Goal: Use online tool/utility: Utilize a website feature to perform a specific function

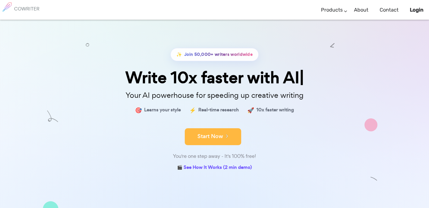
click at [199, 154] on div "You're one step away - It's 100% free!" at bounding box center [215, 156] width 282 height 8
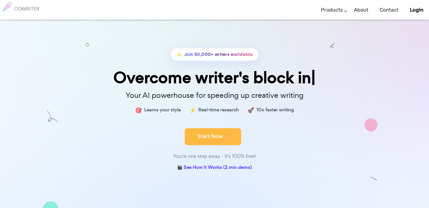
click at [206, 137] on button "Start Now" at bounding box center [213, 136] width 56 height 17
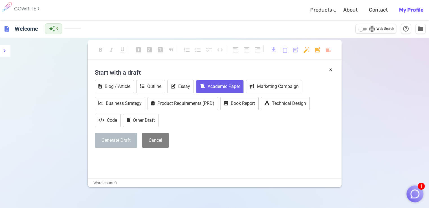
click at [228, 86] on button "Academic Paper" at bounding box center [220, 86] width 48 height 13
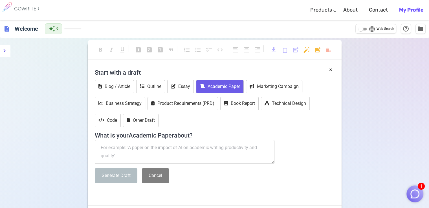
click at [363, 29] on input "language Web Search" at bounding box center [360, 29] width 20 height 7
checkbox input "true"
click at [7, 30] on span "description" at bounding box center [6, 28] width 7 height 7
click at [420, 31] on span "folder" at bounding box center [420, 28] width 7 height 7
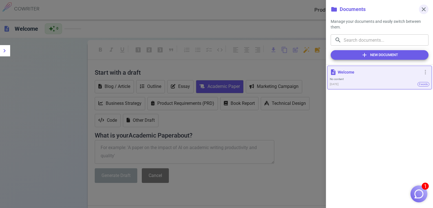
click at [425, 10] on span "close" at bounding box center [423, 9] width 7 height 7
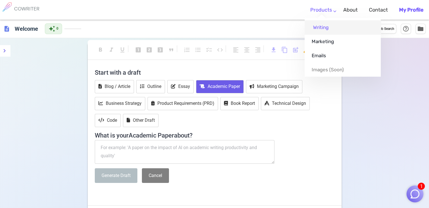
click at [324, 29] on link "Writing" at bounding box center [342, 27] width 76 height 14
click at [323, 29] on link "Writing" at bounding box center [342, 27] width 76 height 14
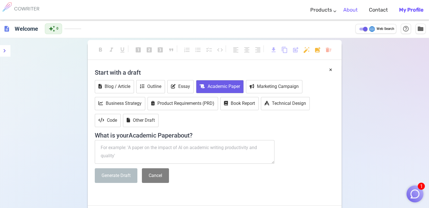
click at [351, 12] on link "About" at bounding box center [350, 10] width 14 height 17
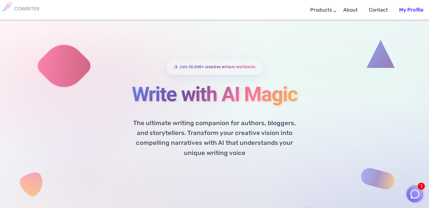
click at [410, 12] on b "My Profile" at bounding box center [411, 10] width 24 height 6
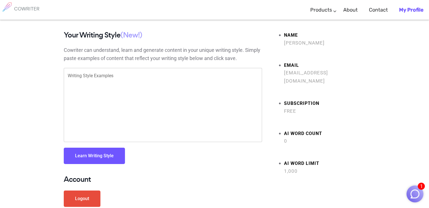
click at [95, 77] on textarea "Writing Style Examples" at bounding box center [163, 105] width 190 height 65
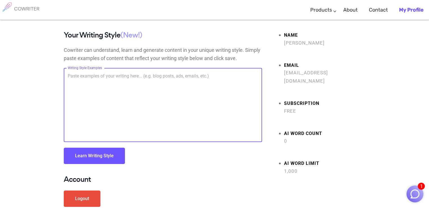
click at [99, 159] on button "Learn Writing Style" at bounding box center [94, 156] width 61 height 16
click at [98, 94] on textarea "Writing Style Examples" at bounding box center [163, 105] width 190 height 65
type textarea "Academic Style"
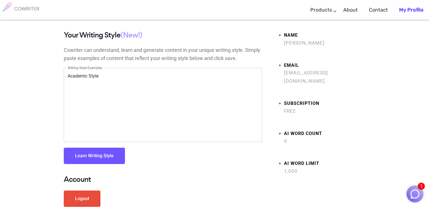
click at [94, 154] on button "Learn Writing Style" at bounding box center [94, 156] width 61 height 16
click at [316, 11] on link "Products" at bounding box center [321, 10] width 22 height 17
click at [21, 9] on h6 "COWRITER" at bounding box center [26, 8] width 25 height 5
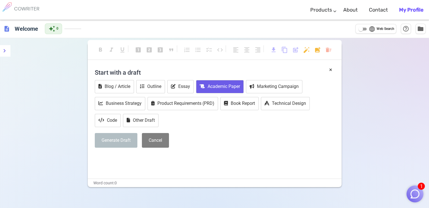
click at [221, 86] on button "Academic Paper" at bounding box center [220, 86] width 48 height 13
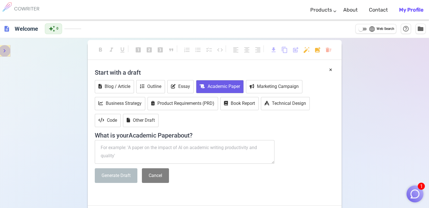
click at [6, 51] on icon "menu" at bounding box center [4, 50] width 7 height 7
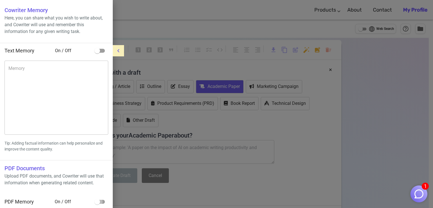
click at [95, 201] on input "checkbox" at bounding box center [97, 201] width 32 height 11
checkbox input "true"
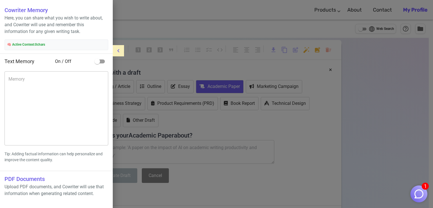
click at [99, 61] on input "checkbox" at bounding box center [97, 61] width 32 height 11
checkbox input "true"
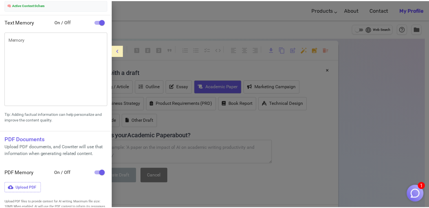
scroll to position [46, 0]
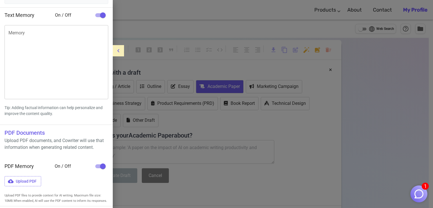
click at [170, 12] on div at bounding box center [216, 104] width 433 height 208
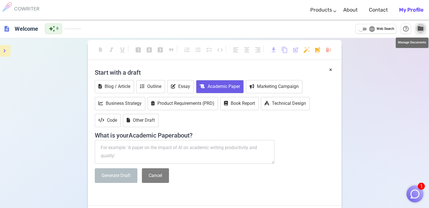
click at [423, 30] on span "folder" at bounding box center [420, 28] width 7 height 7
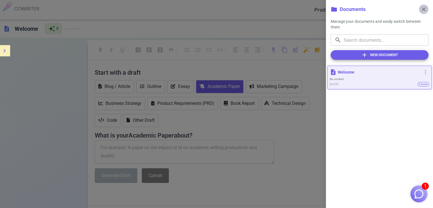
click at [425, 9] on span "close" at bounding box center [423, 9] width 7 height 7
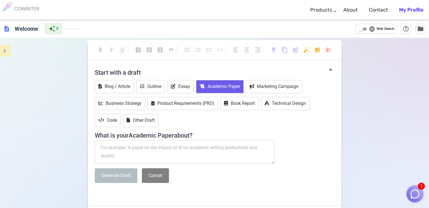
click at [185, 145] on textarea at bounding box center [185, 152] width 180 height 24
paste textarea "The Strategic Role of Technical and Vocational Education and Training in Promot…"
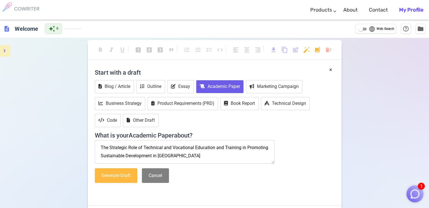
type textarea "The Strategic Role of Technical and Vocational Education and Training in Promot…"
click at [124, 174] on button "Generate Draft" at bounding box center [116, 175] width 43 height 15
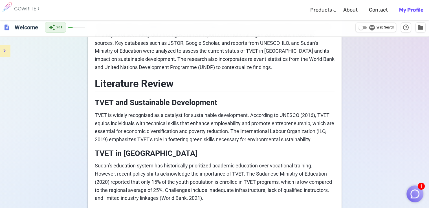
scroll to position [0, 0]
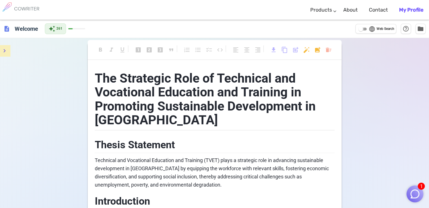
click at [361, 30] on input "language Web Search" at bounding box center [360, 29] width 20 height 7
checkbox input "true"
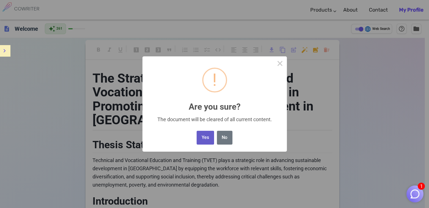
click at [207, 137] on button "Yes" at bounding box center [204, 138] width 17 height 14
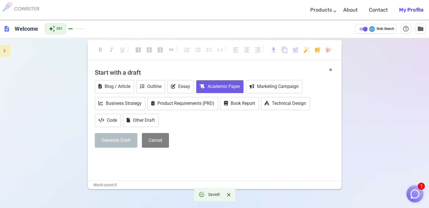
click at [221, 88] on button "Academic Paper" at bounding box center [220, 86] width 48 height 13
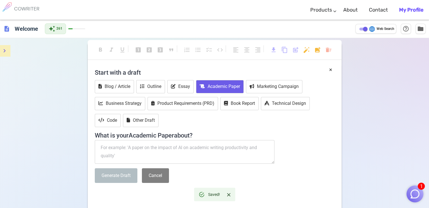
click at [173, 146] on textarea at bounding box center [185, 152] width 180 height 24
paste textarea "The Strategic Role of Technical and Vocational Education and Training in Promot…"
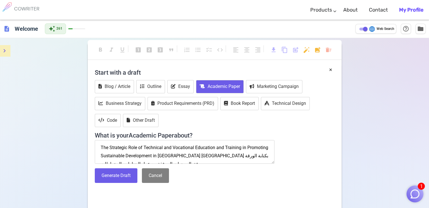
scroll to position [3, 0]
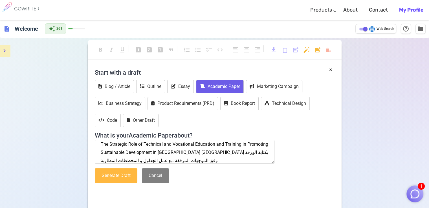
type textarea "The Strategic Role of Technical and Vocational Education and Training in Promot…"
click at [109, 174] on button "Generate Draft" at bounding box center [116, 175] width 43 height 15
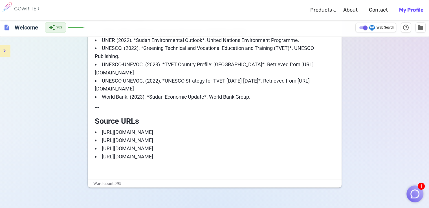
scroll to position [903, 0]
